Goal: Find specific page/section: Find specific page/section

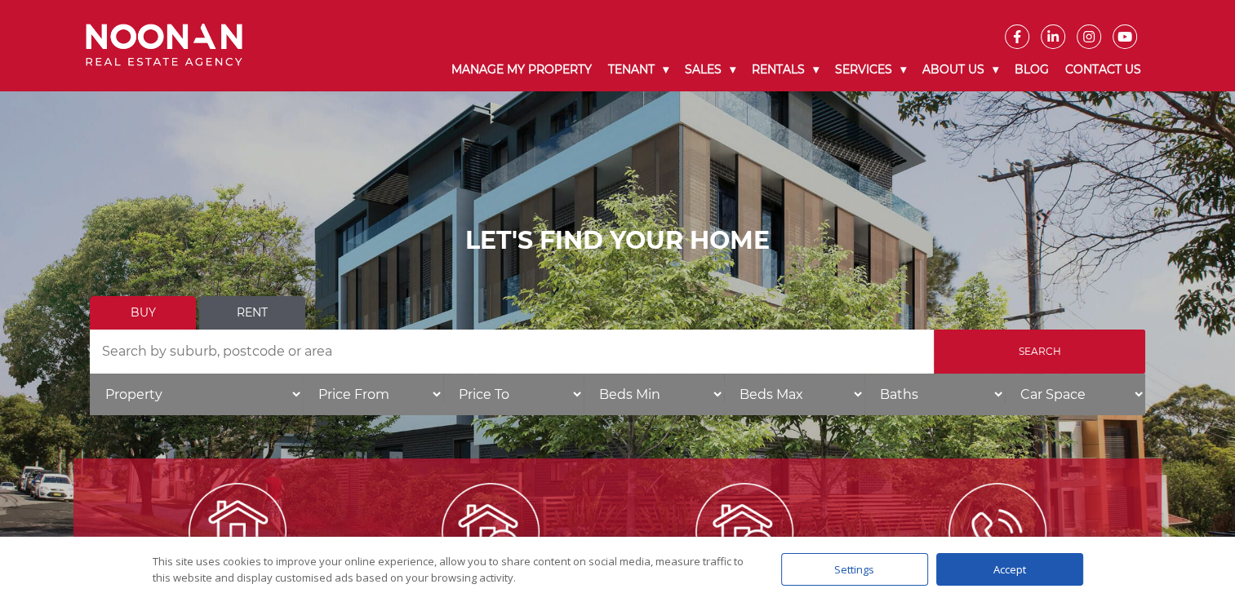
click at [638, 24] on ul at bounding box center [708, 24] width 882 height 49
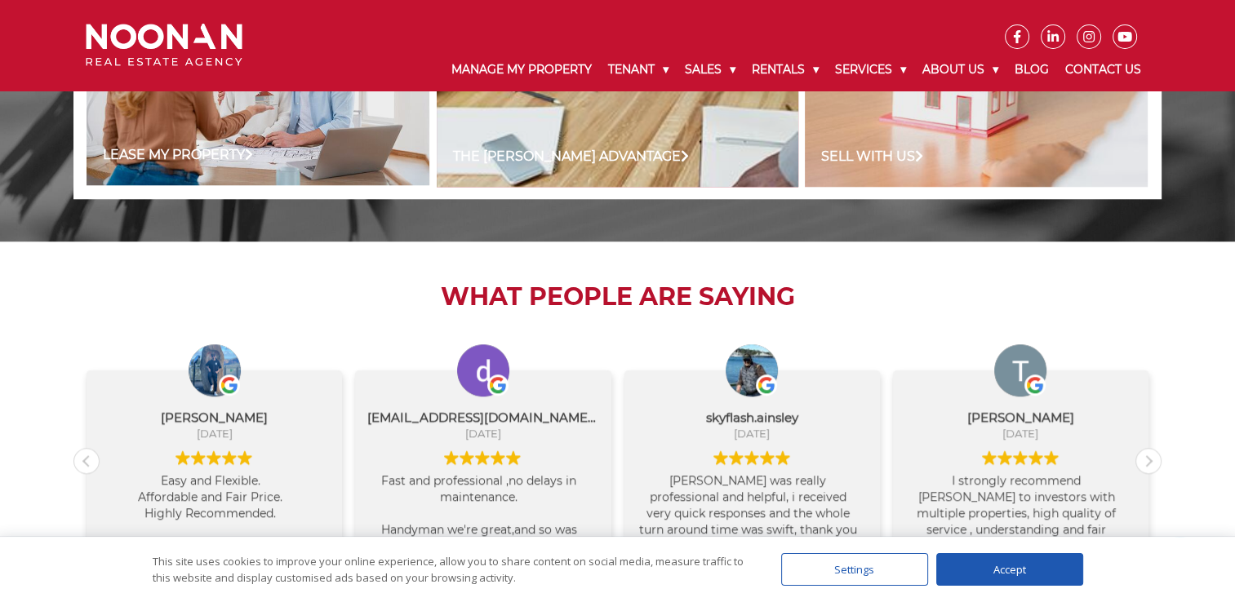
scroll to position [1806, 0]
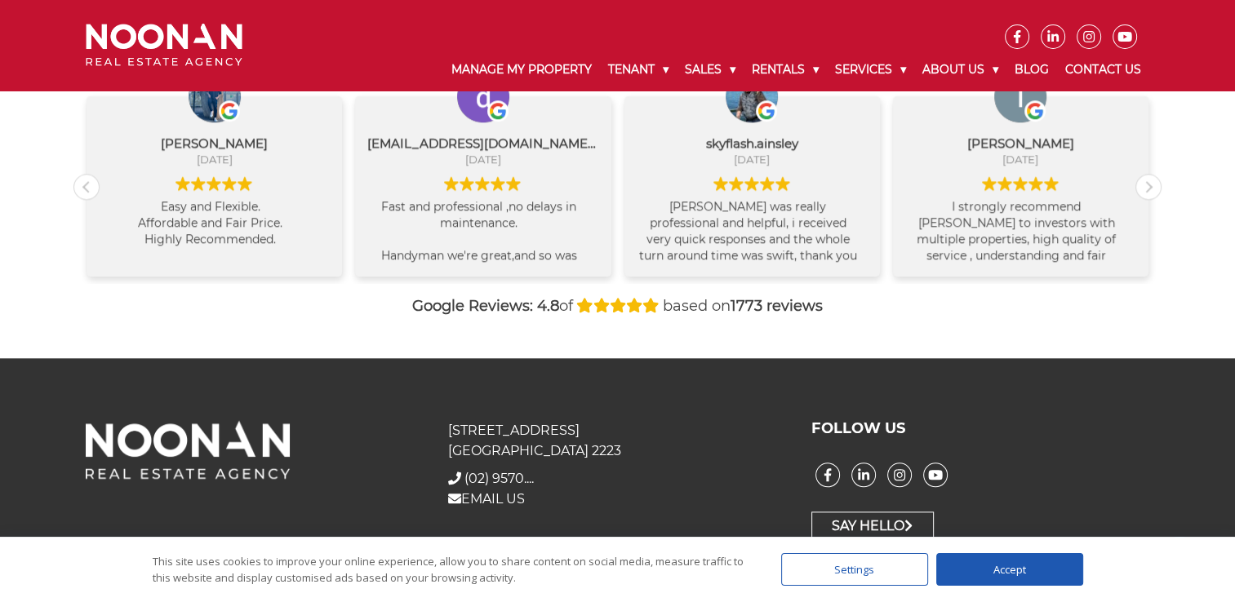
click at [1016, 571] on div "Accept" at bounding box center [1009, 569] width 147 height 33
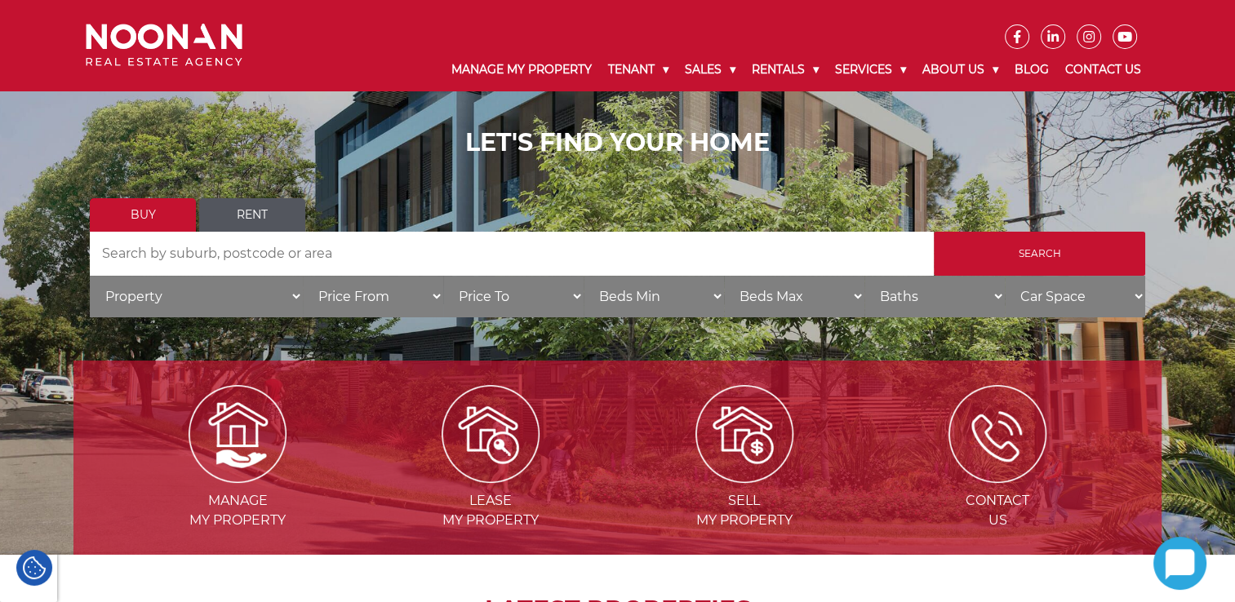
scroll to position [0, 0]
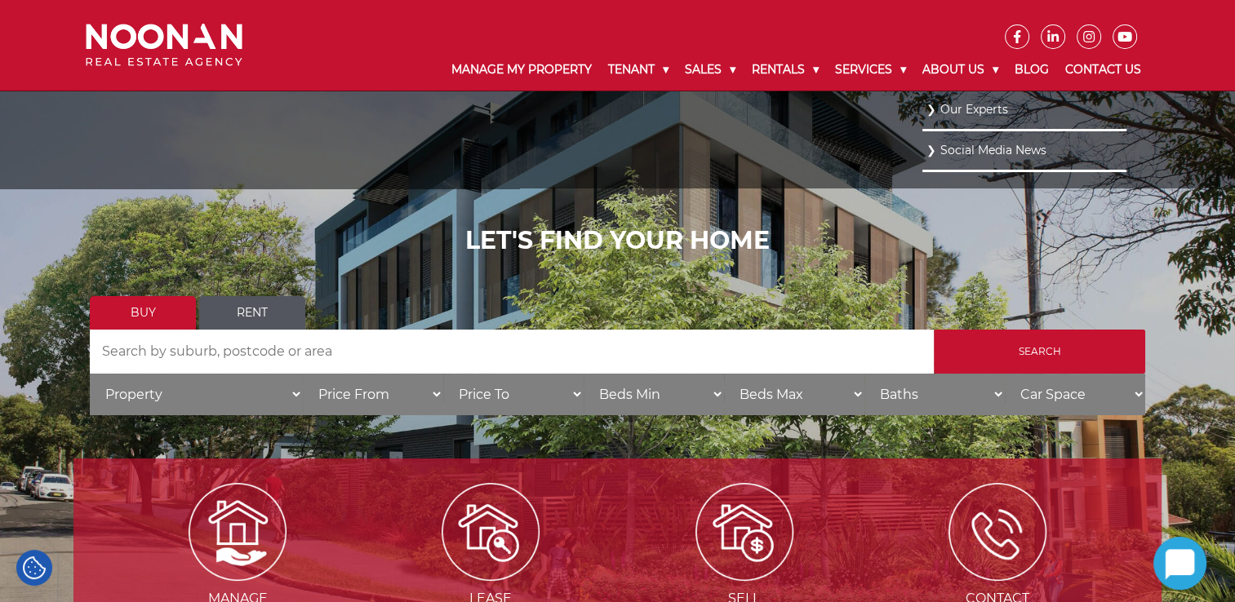
click at [963, 109] on link "Our Experts" at bounding box center [1025, 110] width 196 height 22
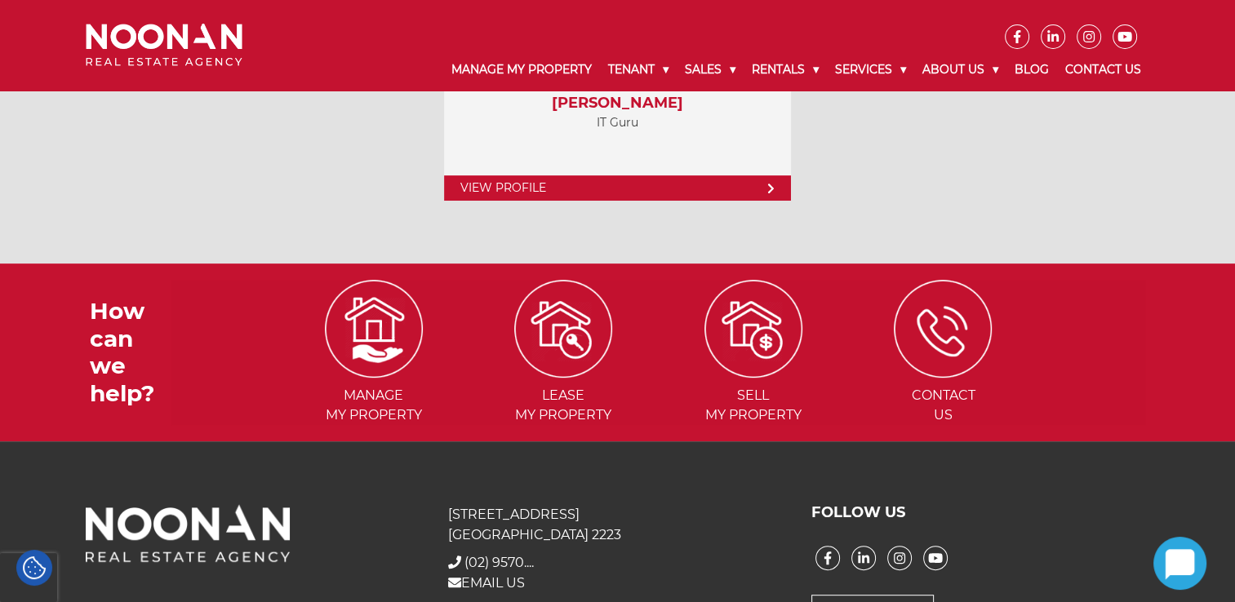
scroll to position [6785, 0]
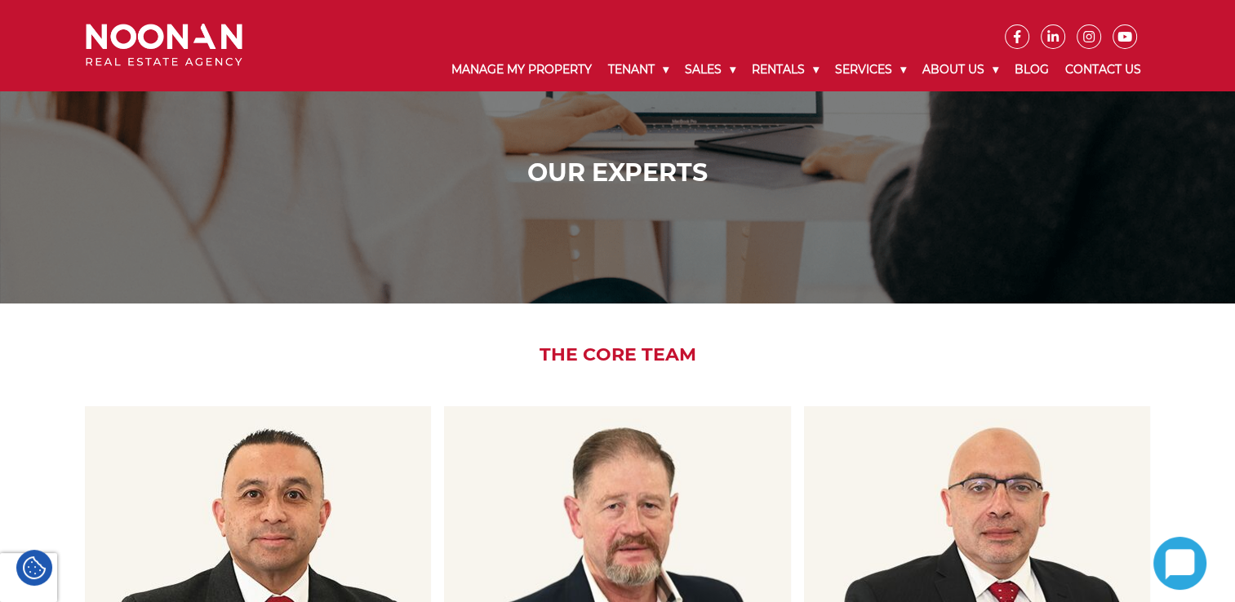
scroll to position [0, 0]
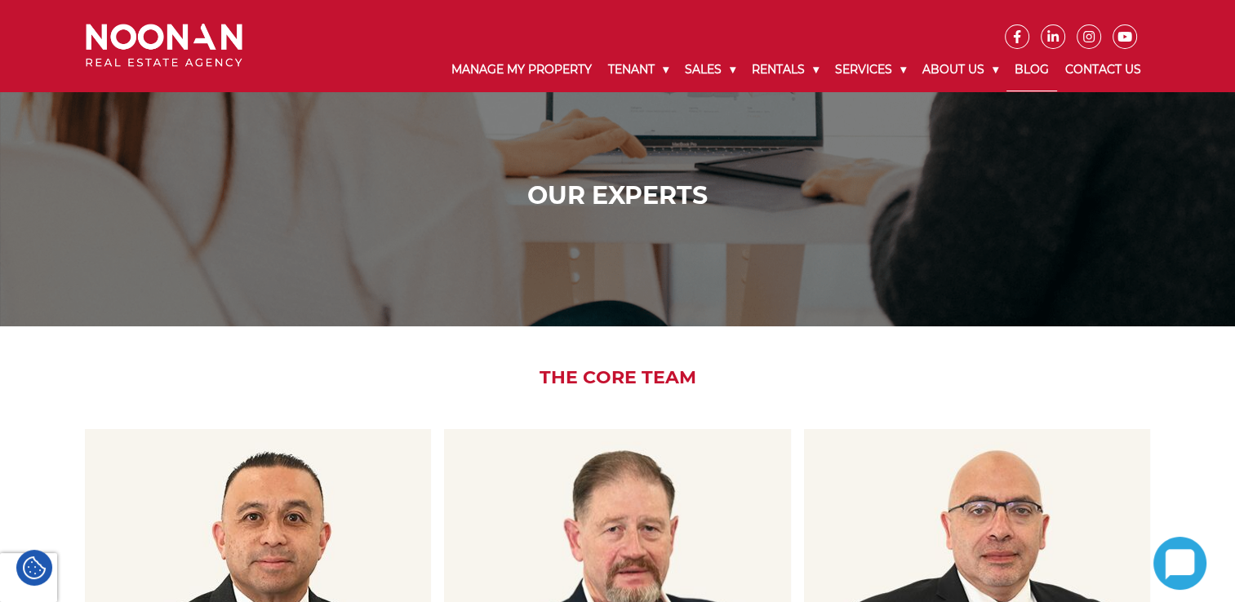
click at [1029, 67] on link "Blog" at bounding box center [1032, 70] width 51 height 42
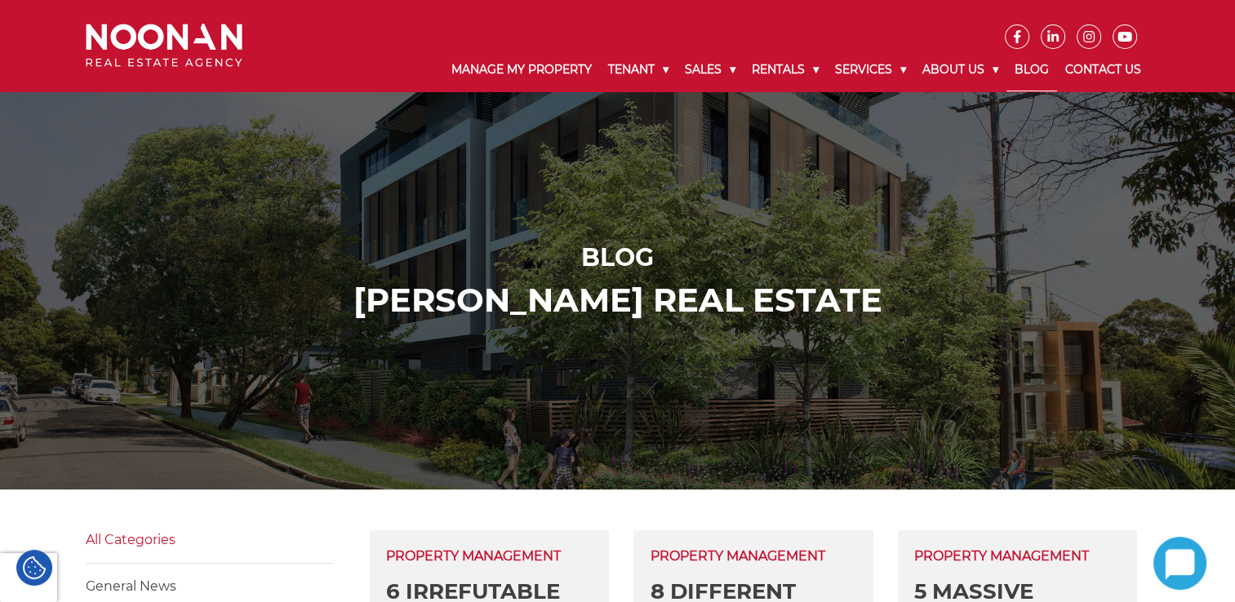
click at [860, 28] on ul at bounding box center [708, 24] width 882 height 49
